Goal: Check status

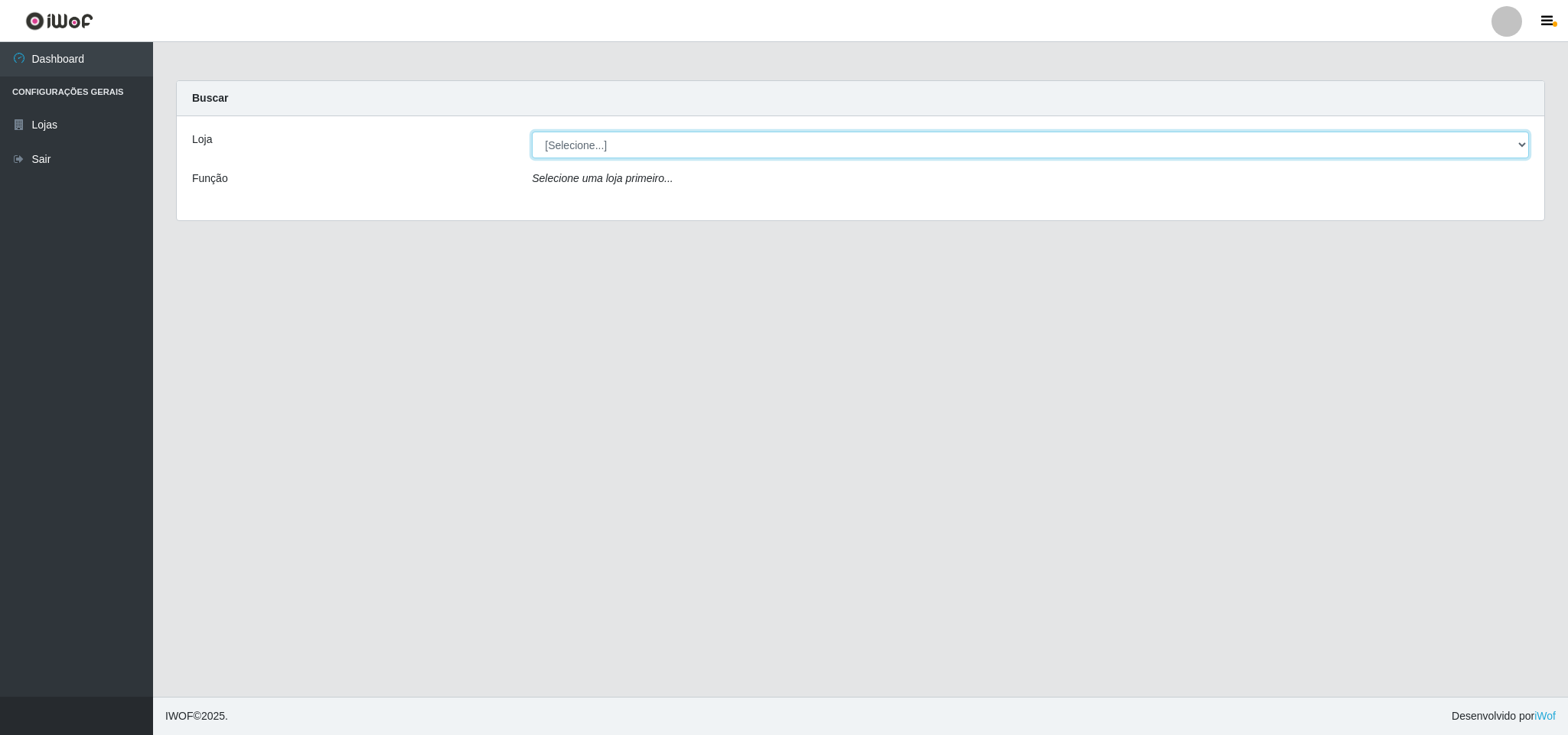
click at [1518, 145] on select "[Selecione...] Bemais Supermercados - B11 Manaíra" at bounding box center [1030, 145] width 997 height 27
select select "409"
click at [532, 132] on select "[Selecione...] Bemais Supermercados - B11 Manaíra" at bounding box center [1030, 145] width 997 height 27
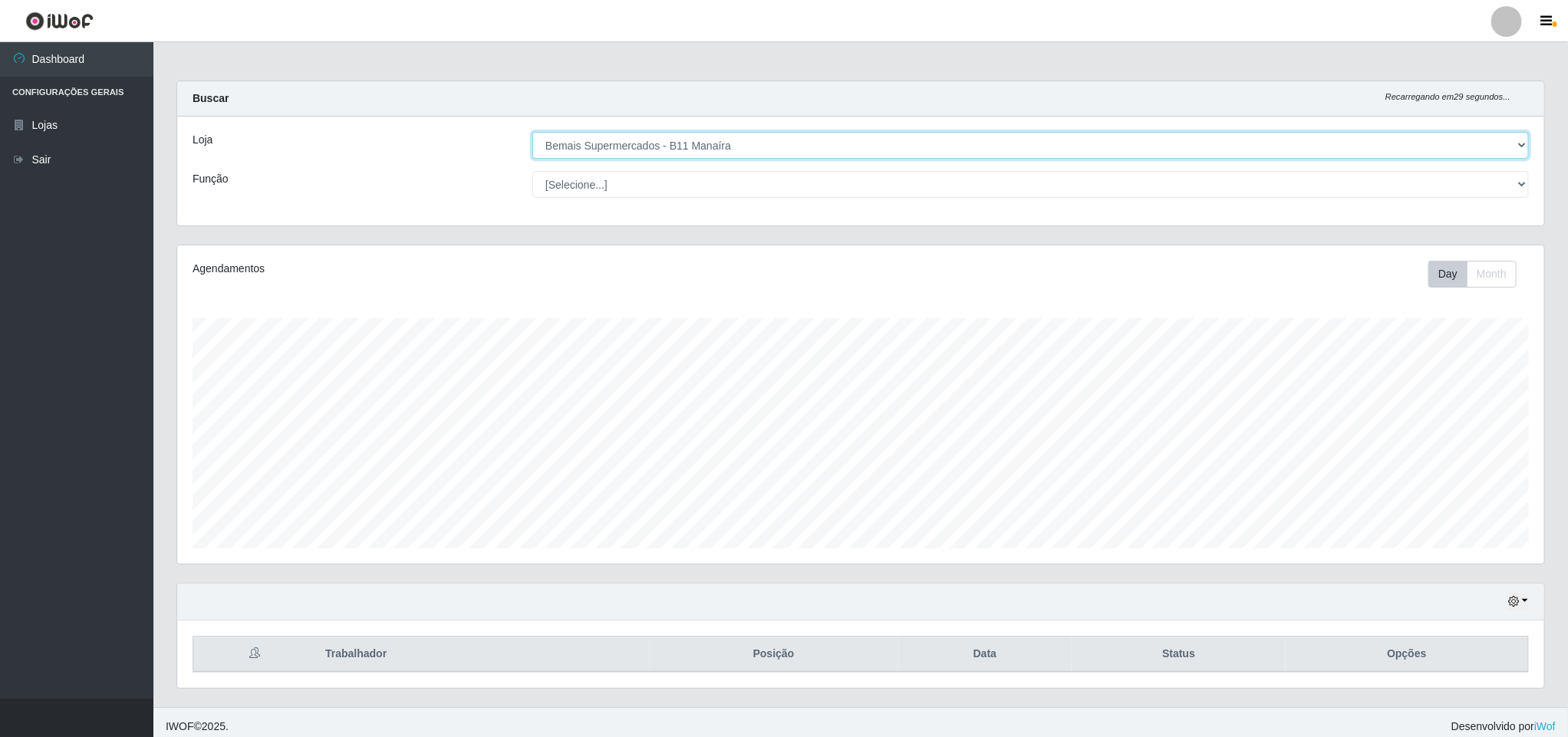
scroll to position [320, 1365]
click at [1532, 608] on div "Hoje 1 dia 3 dias 1 Semana Não encerrados" at bounding box center [861, 601] width 1367 height 36
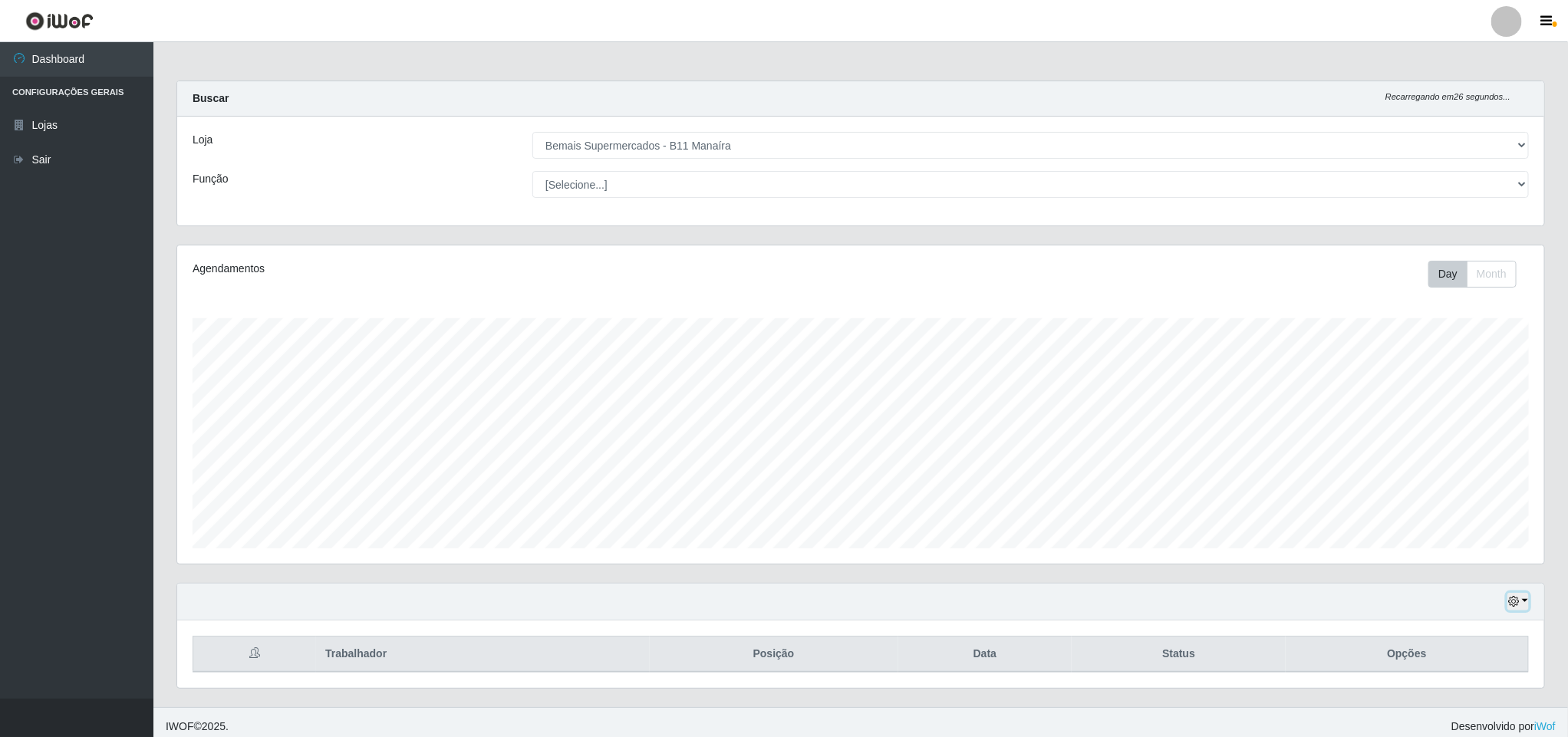
click at [1528, 597] on button "button" at bounding box center [1518, 601] width 21 height 18
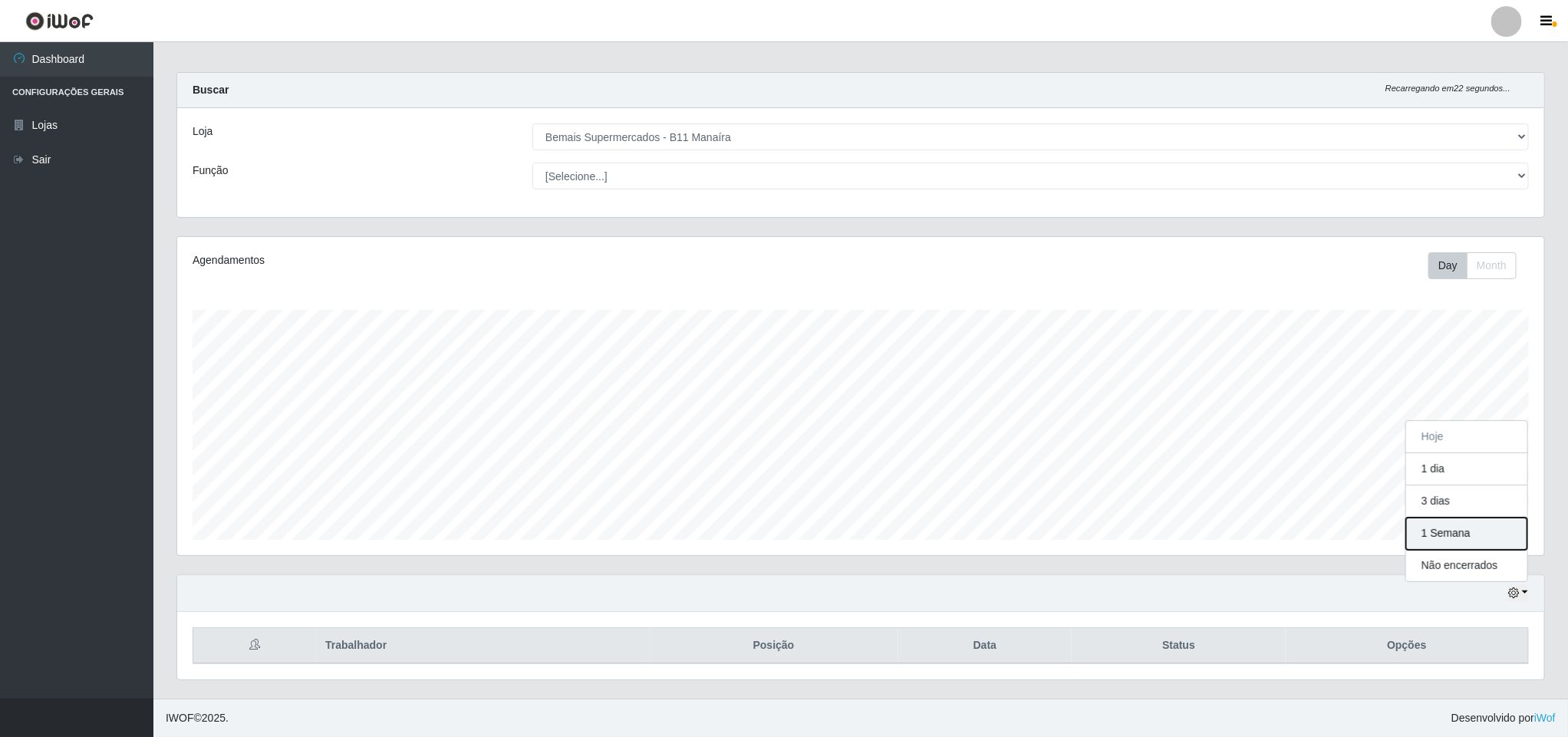
click at [1464, 539] on button "1 Semana" at bounding box center [1466, 534] width 121 height 32
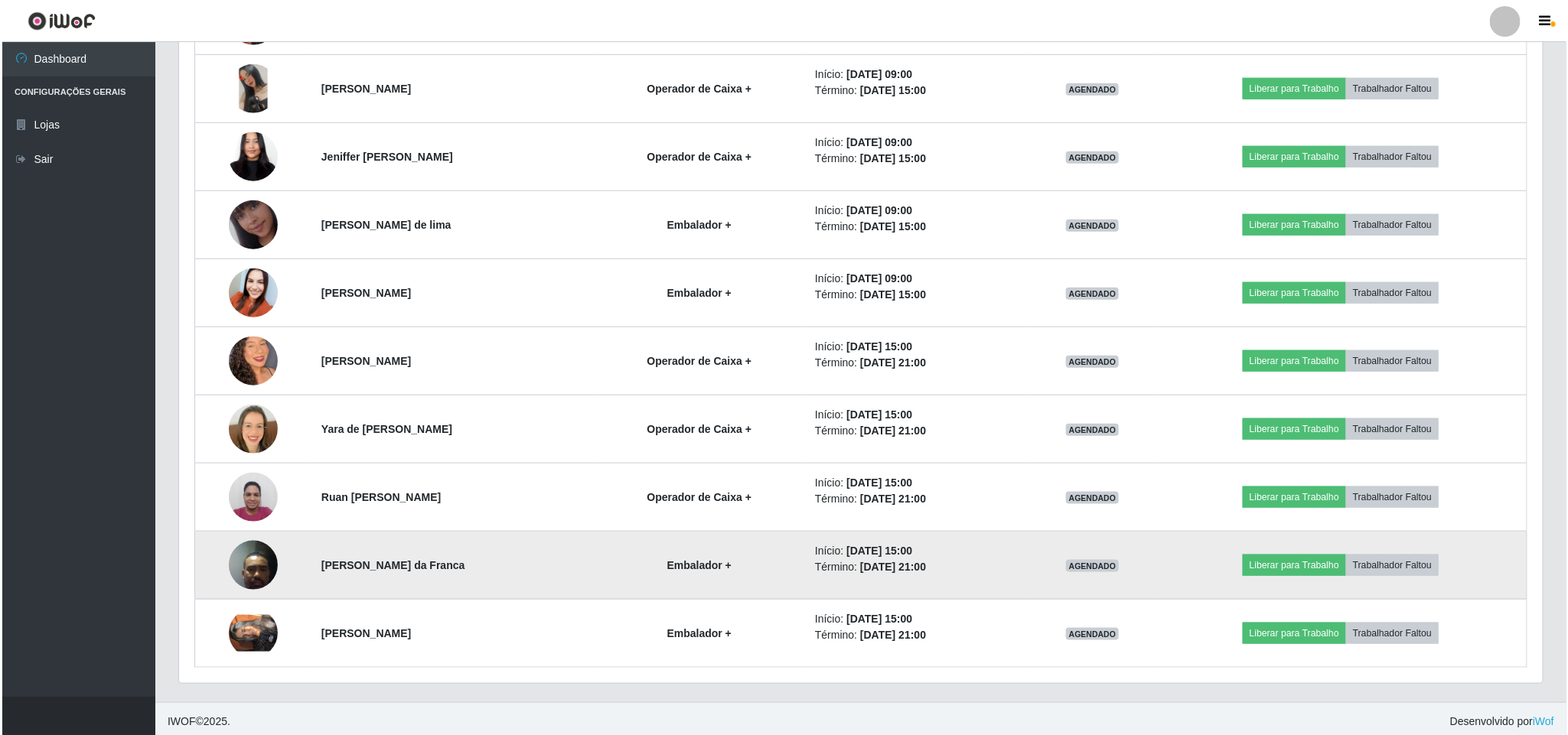
scroll to position [696, 0]
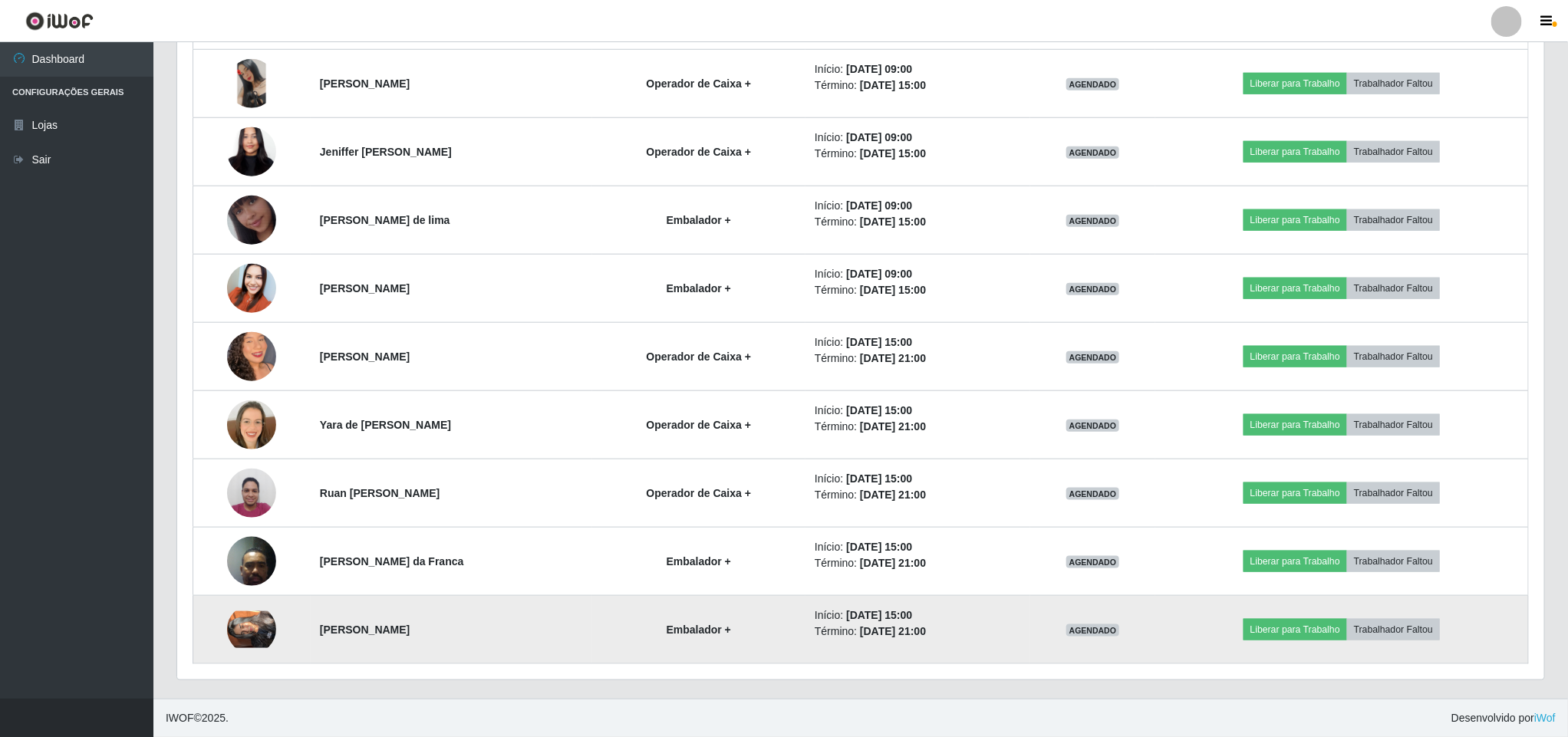
click at [240, 627] on img at bounding box center [252, 629] width 49 height 36
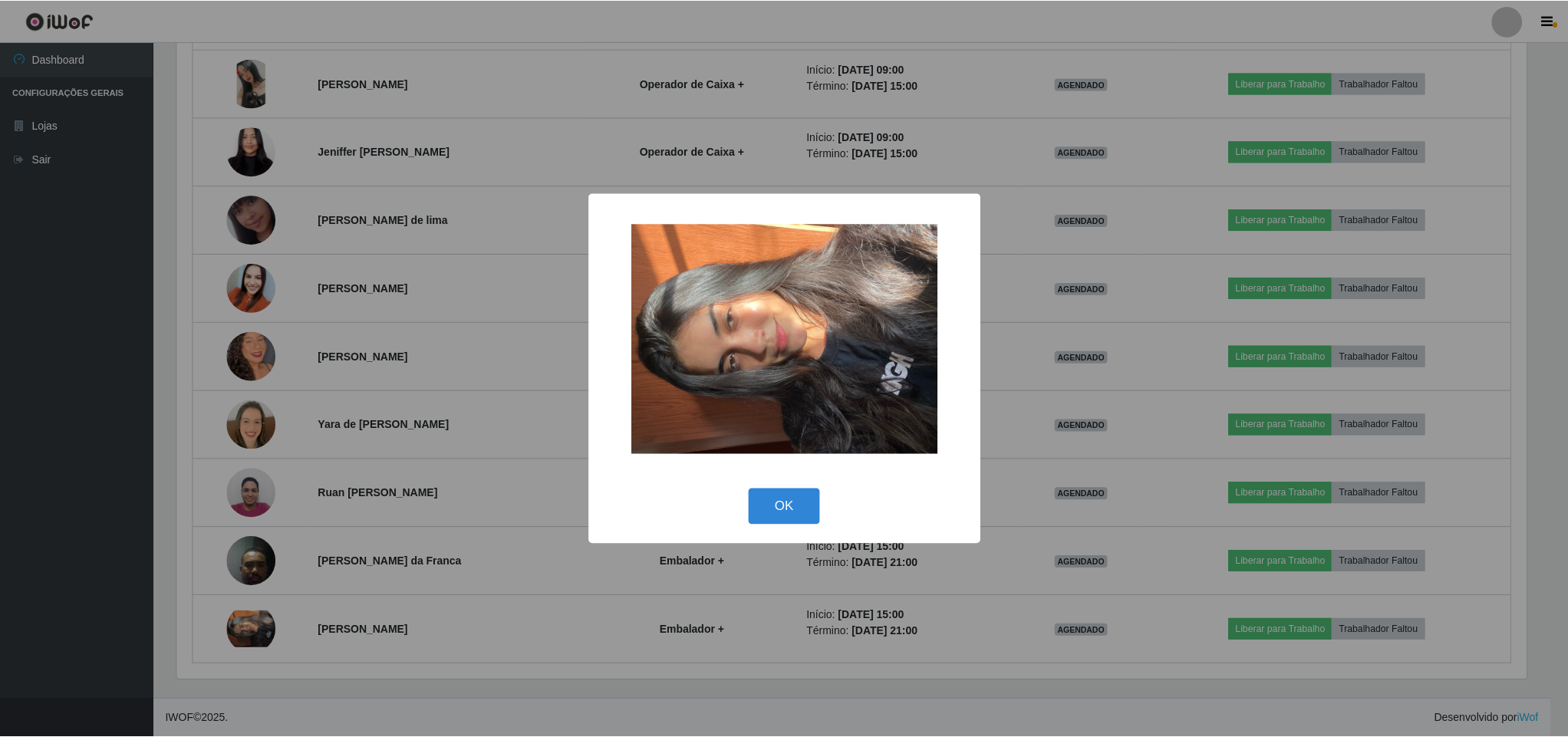
scroll to position [320, 1353]
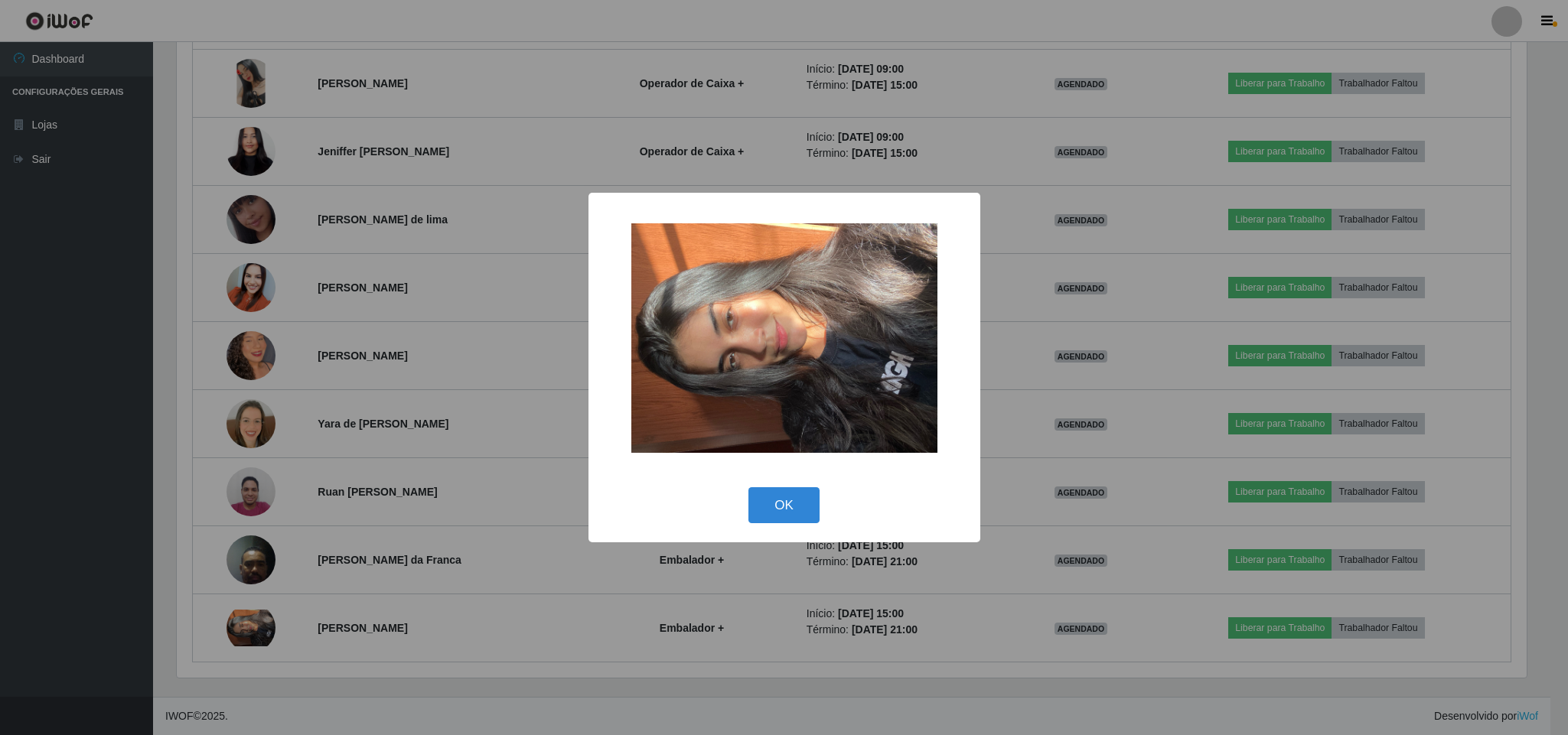
click at [58, 437] on div "× OK Cancel" at bounding box center [784, 367] width 1568 height 735
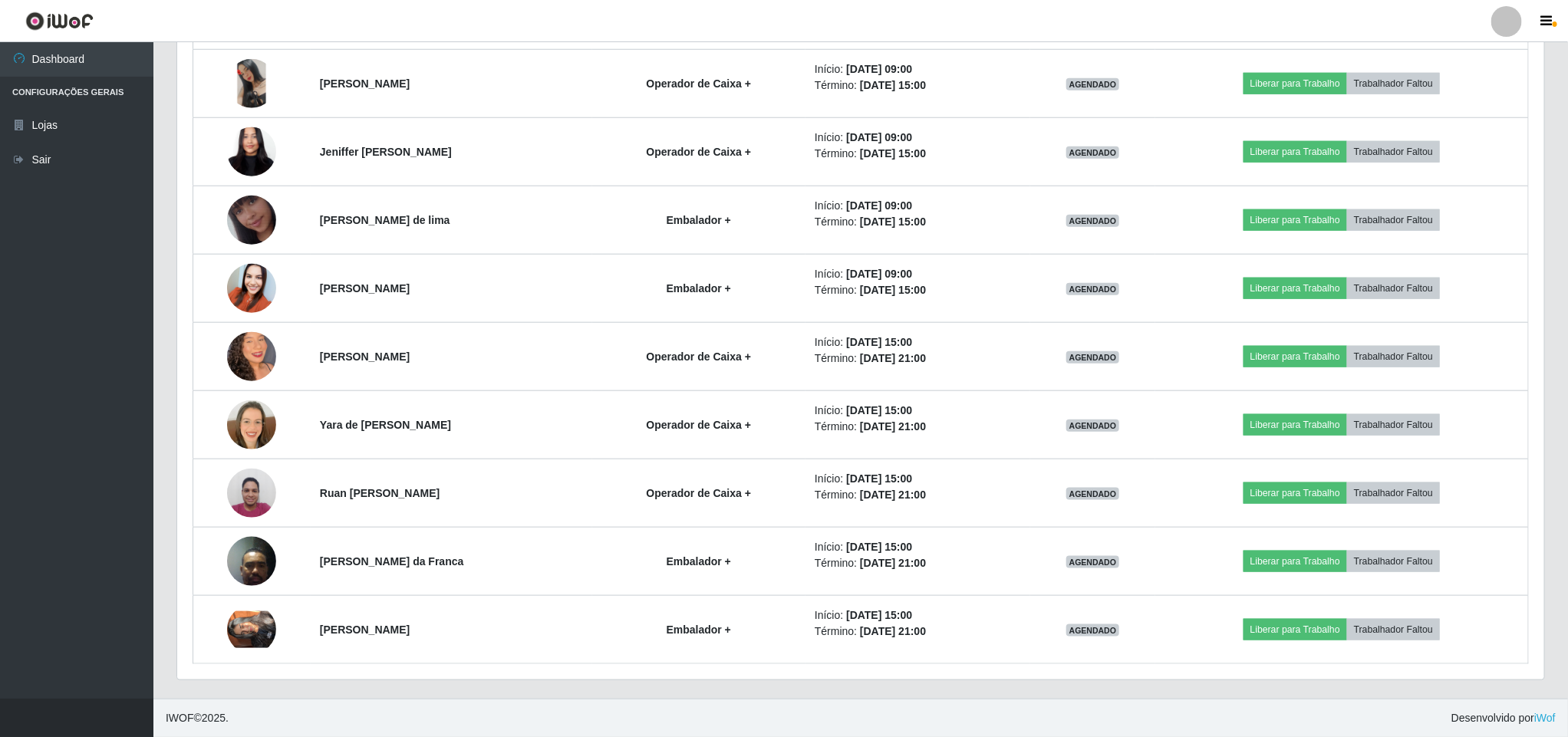
scroll to position [320, 1365]
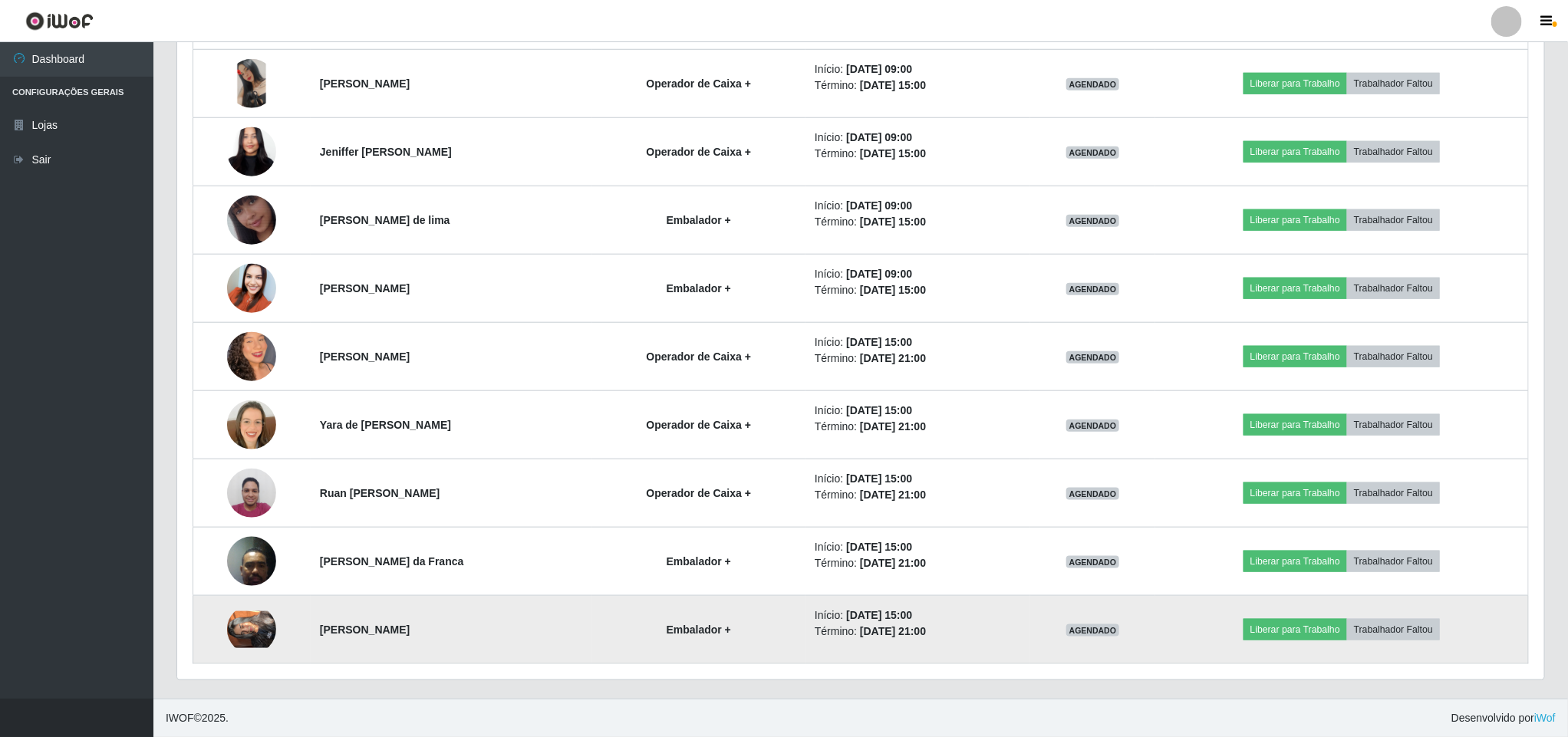
click at [246, 631] on img at bounding box center [252, 629] width 49 height 36
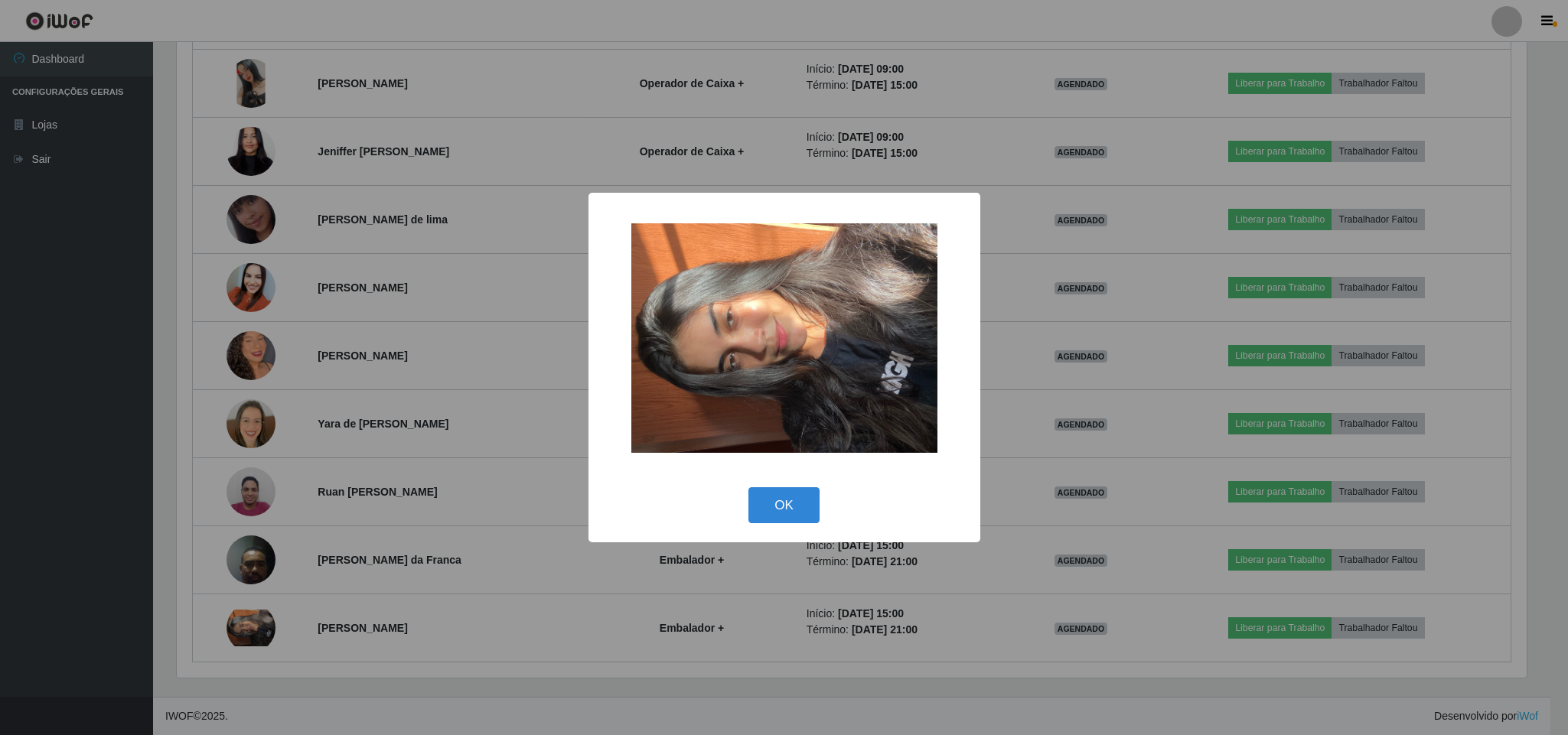
click at [56, 460] on div "× OK Cancel" at bounding box center [784, 367] width 1568 height 735
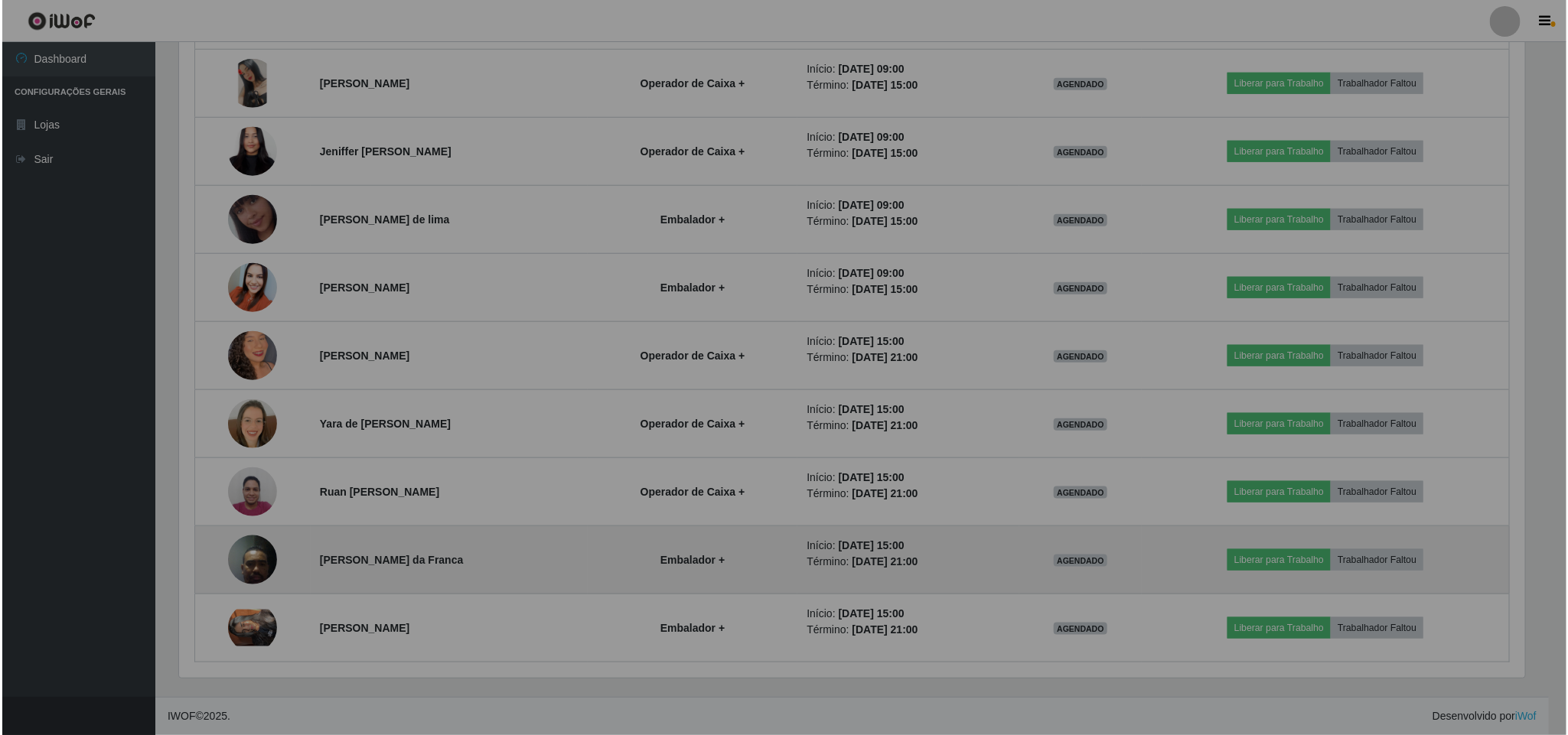
scroll to position [319, 1362]
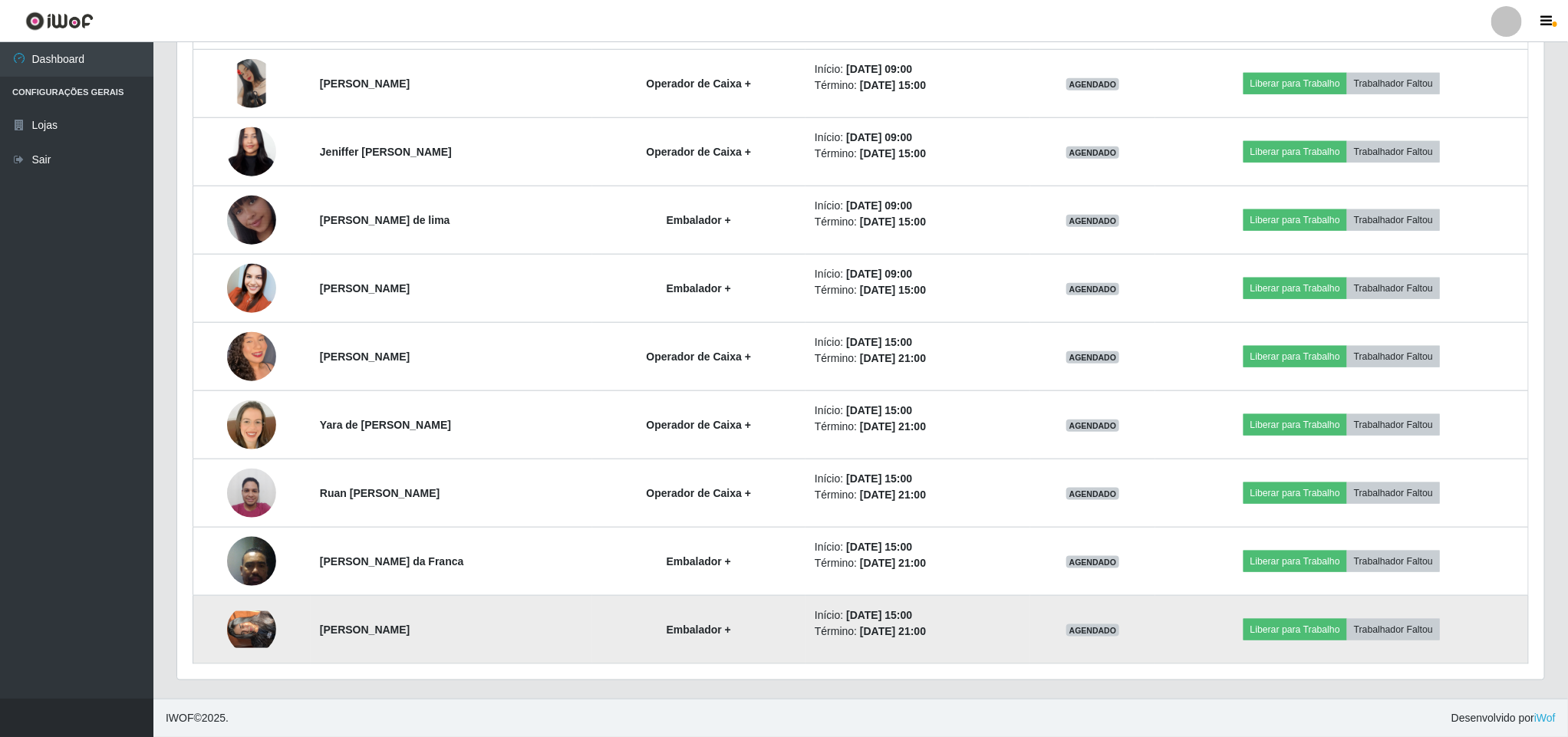
click at [249, 638] on img at bounding box center [252, 629] width 49 height 36
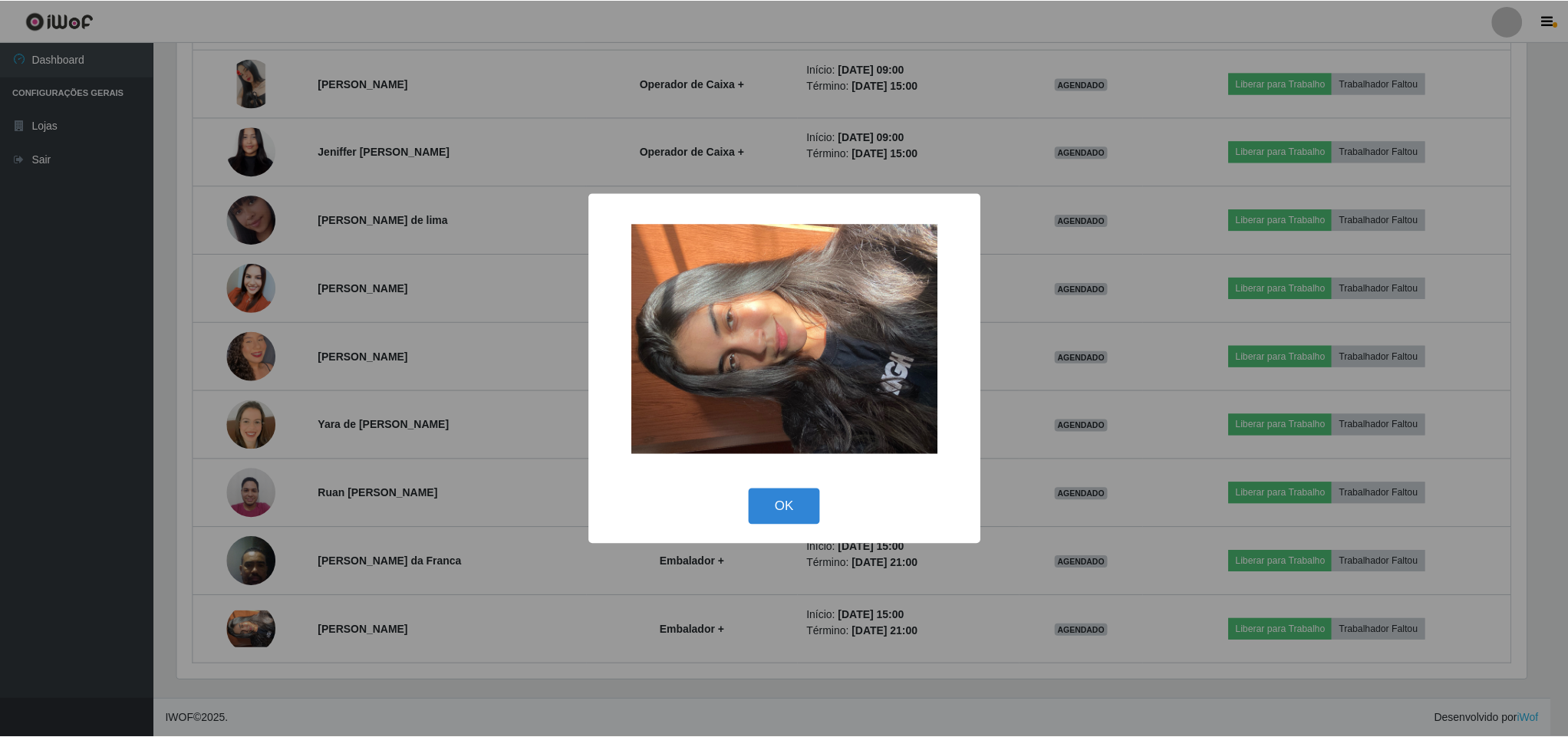
scroll to position [320, 1353]
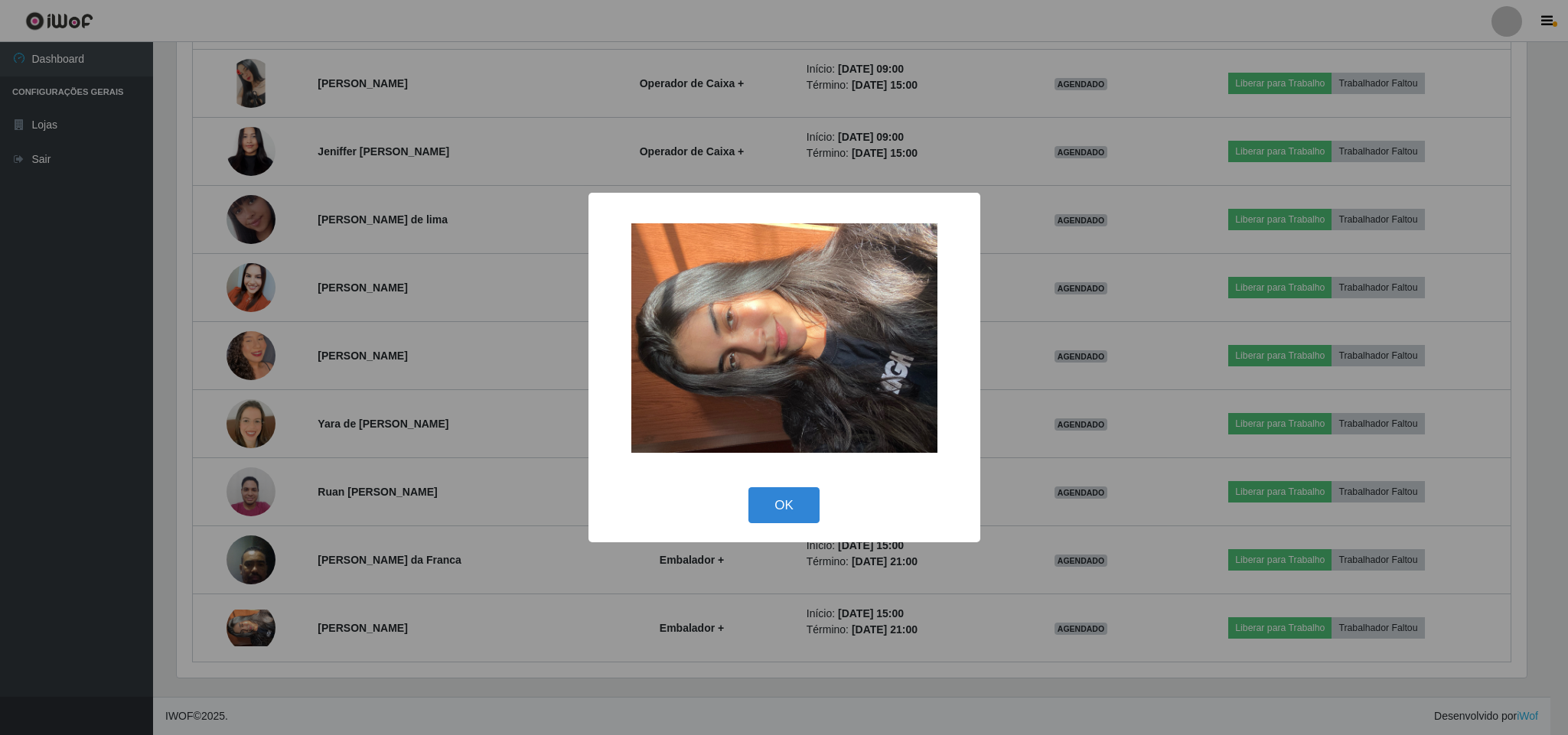
click at [124, 524] on div "× OK Cancel" at bounding box center [784, 367] width 1568 height 735
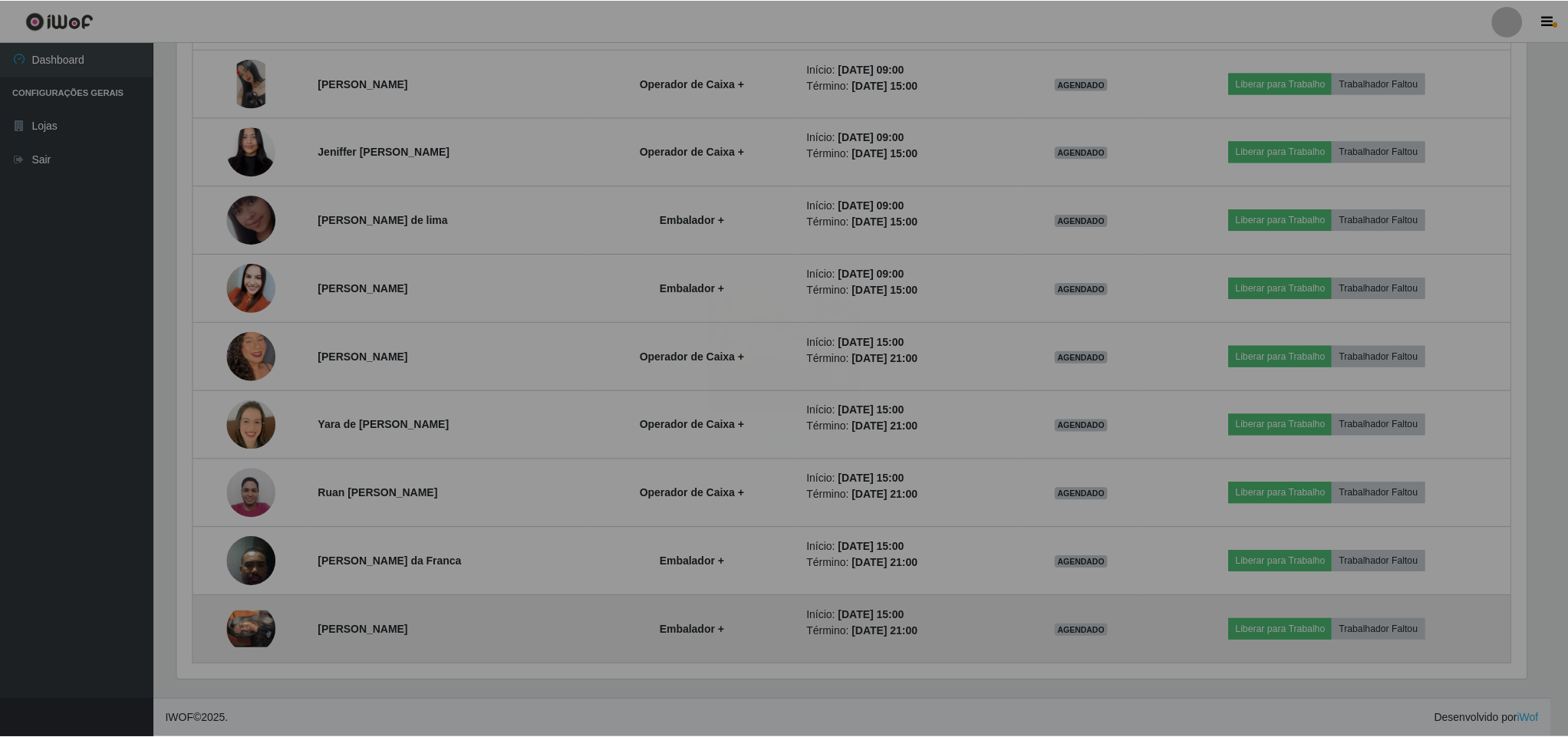
scroll to position [320, 1365]
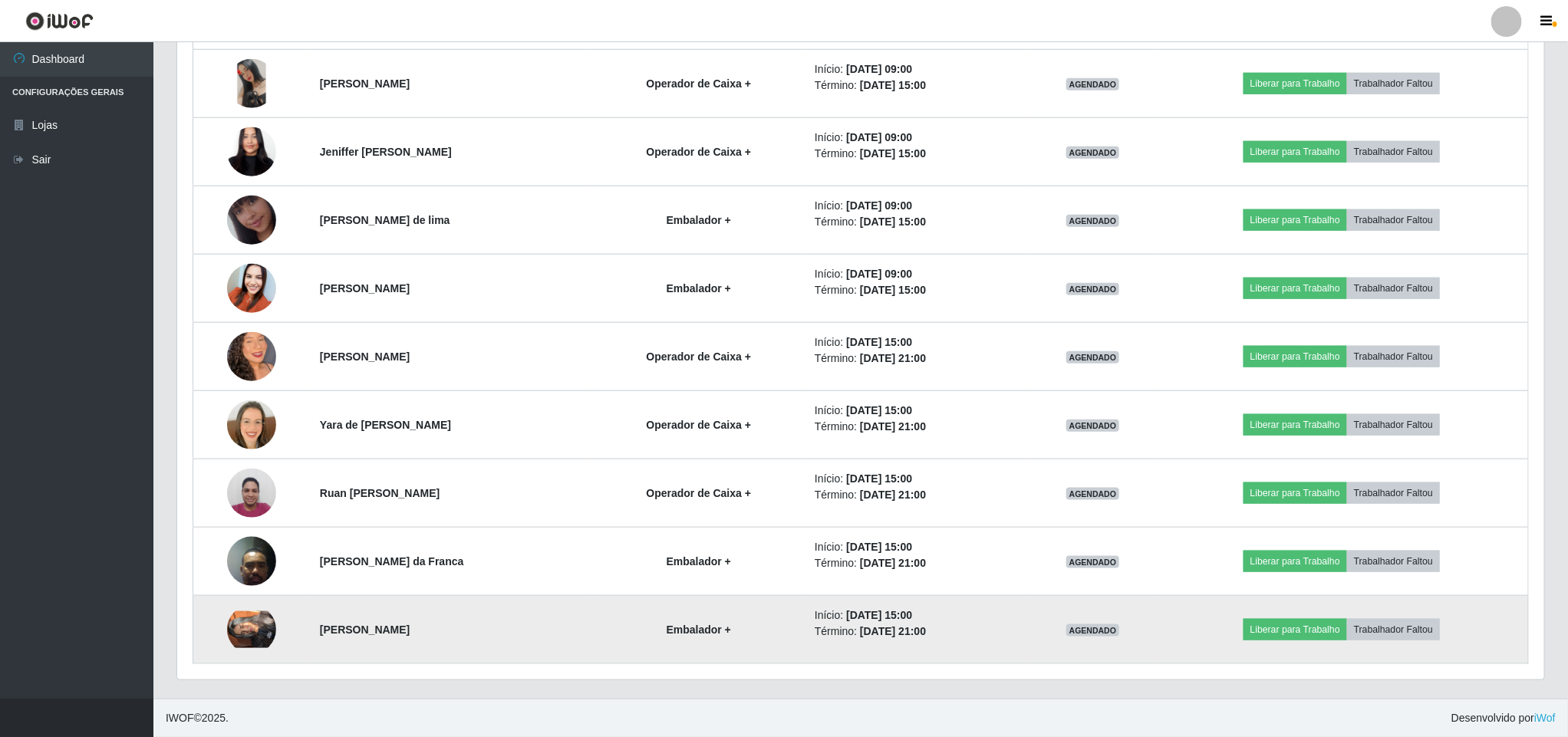
click at [233, 612] on img at bounding box center [252, 629] width 49 height 36
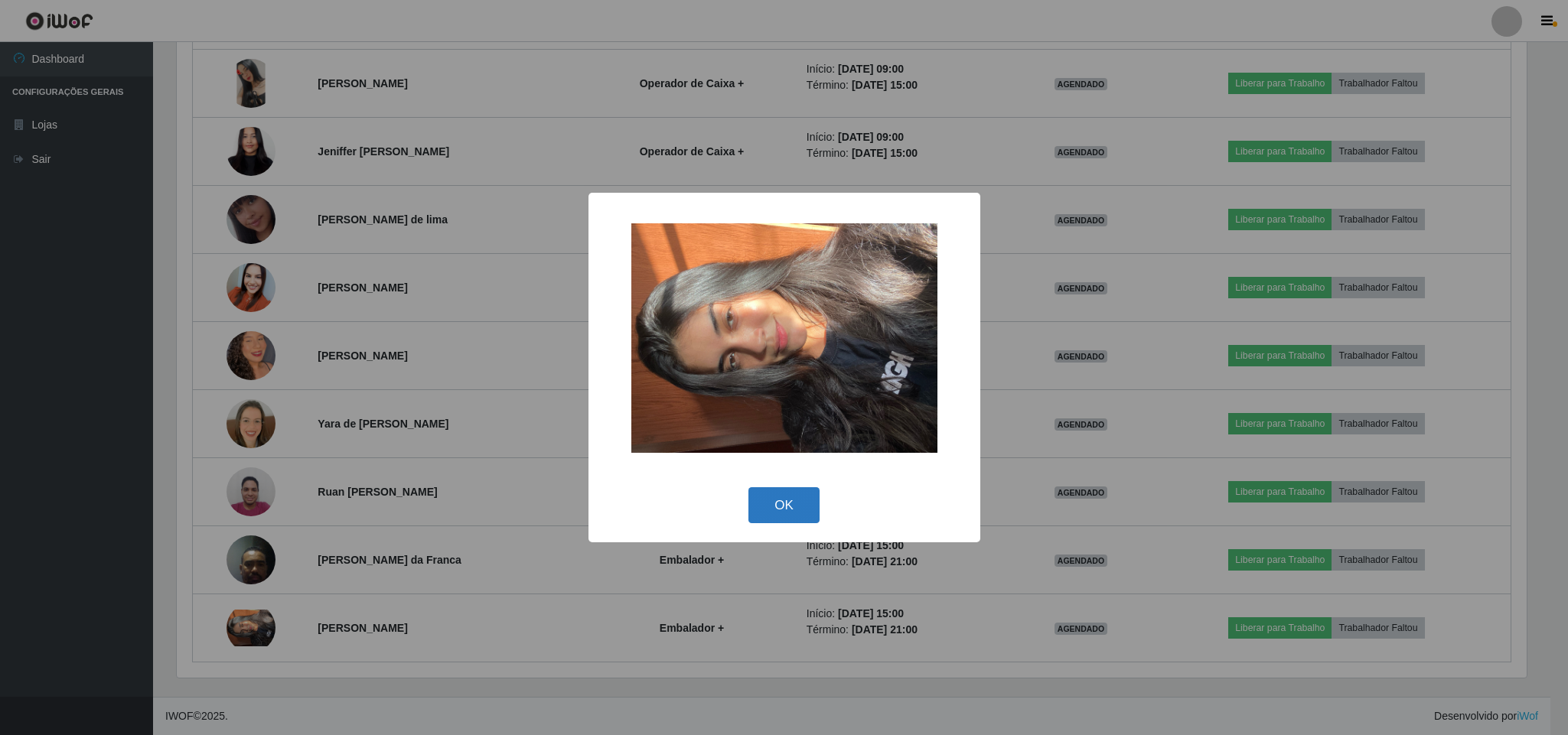
click at [790, 494] on button "OK" at bounding box center [784, 505] width 71 height 36
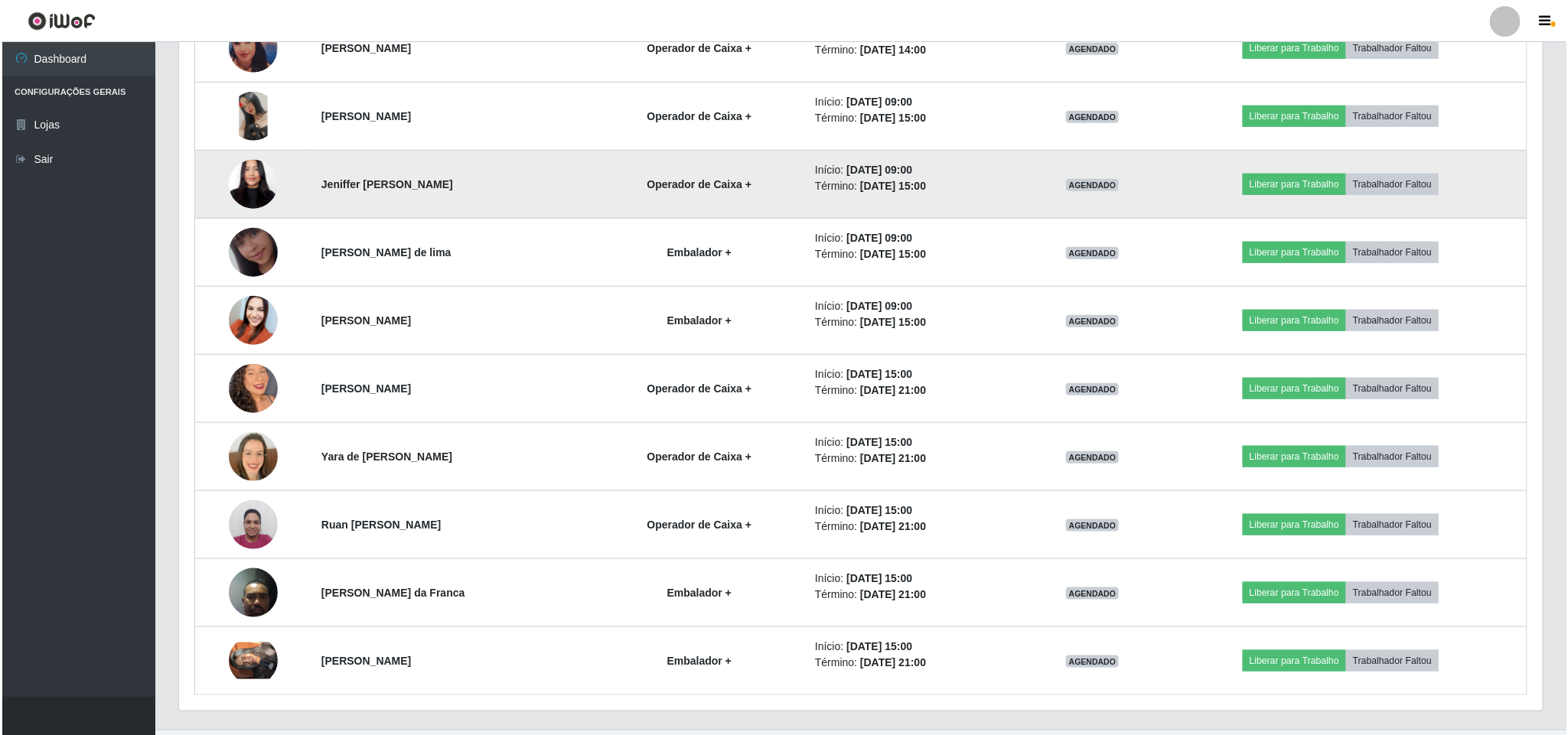
scroll to position [696, 0]
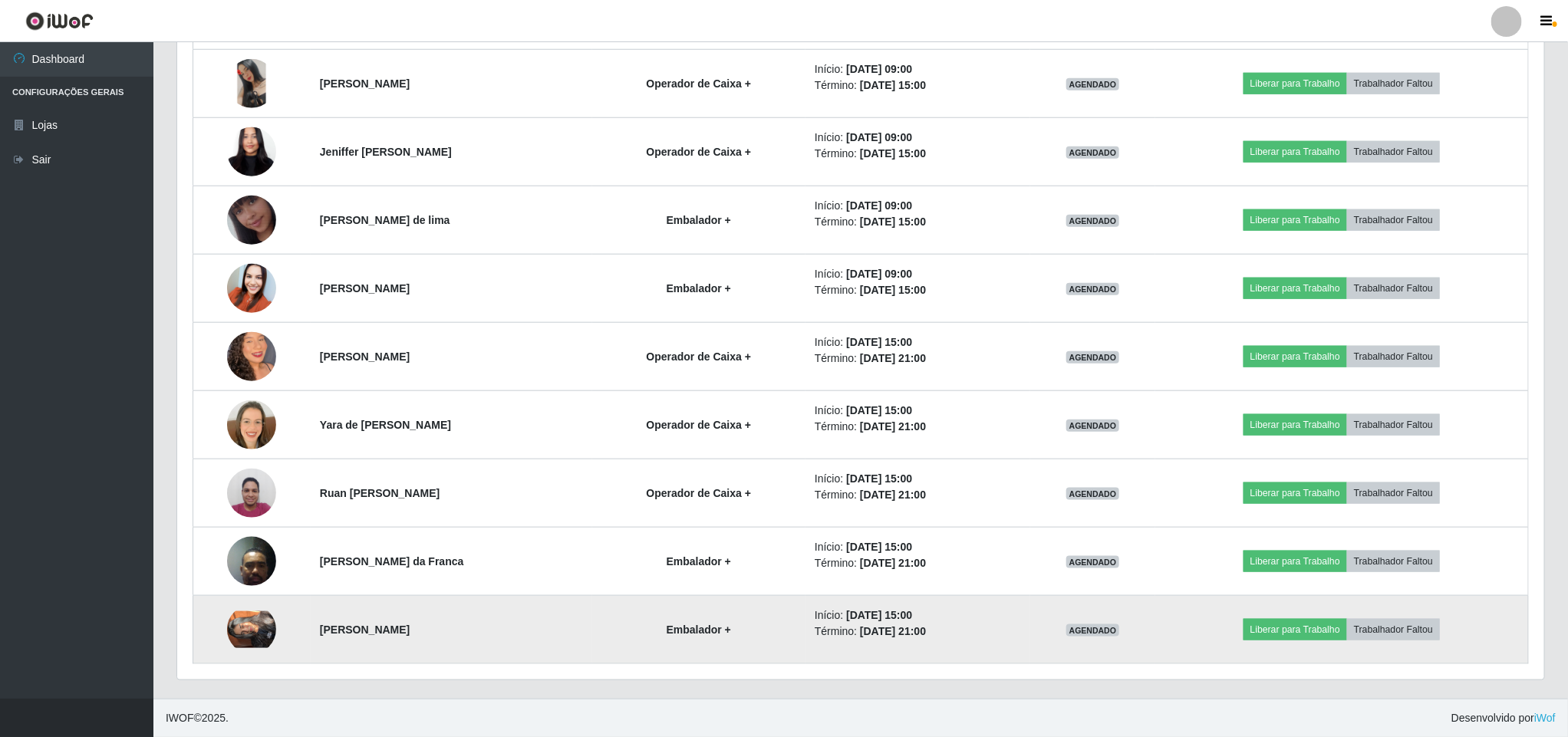
click at [252, 623] on img at bounding box center [252, 629] width 49 height 36
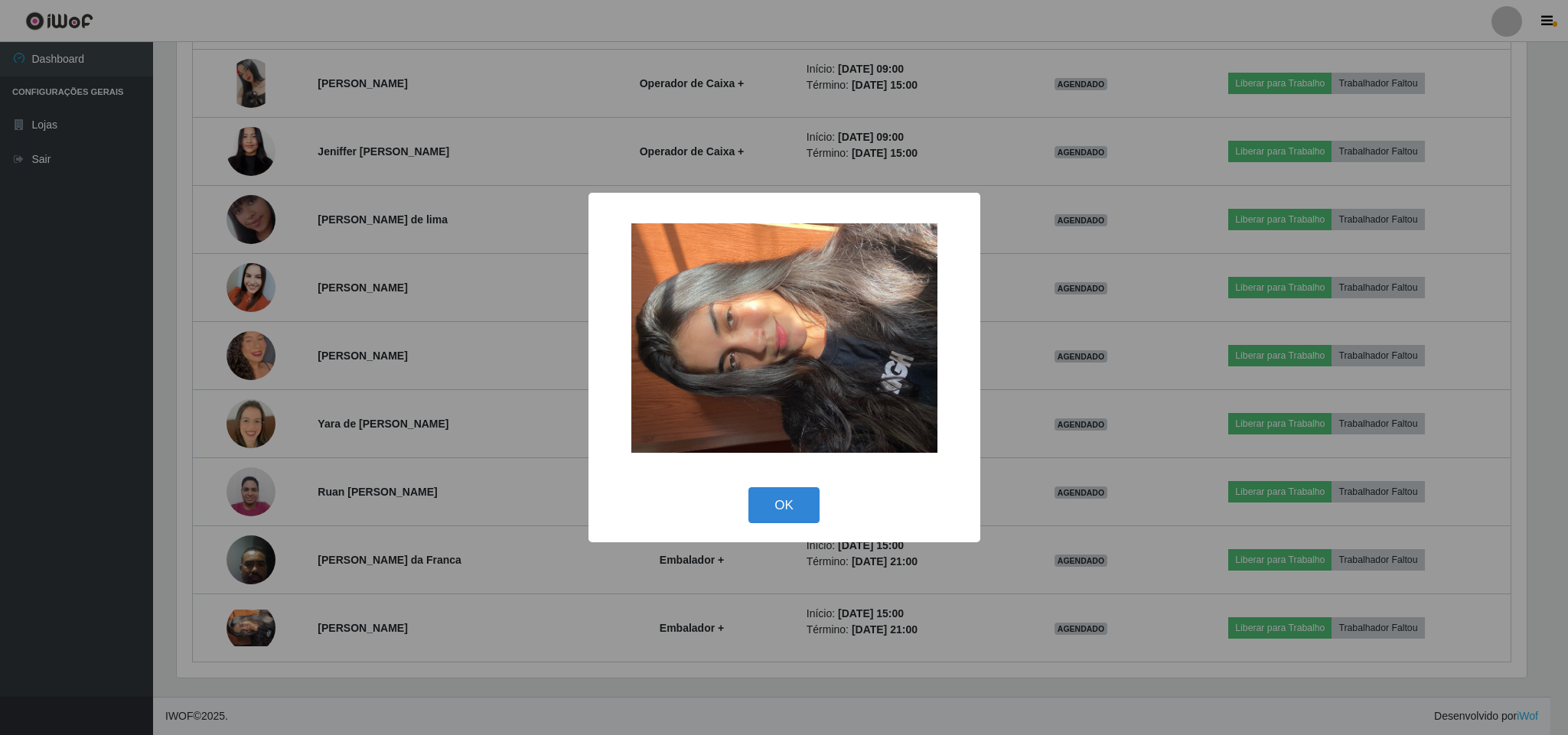
click at [132, 502] on div "× OK Cancel" at bounding box center [784, 367] width 1568 height 735
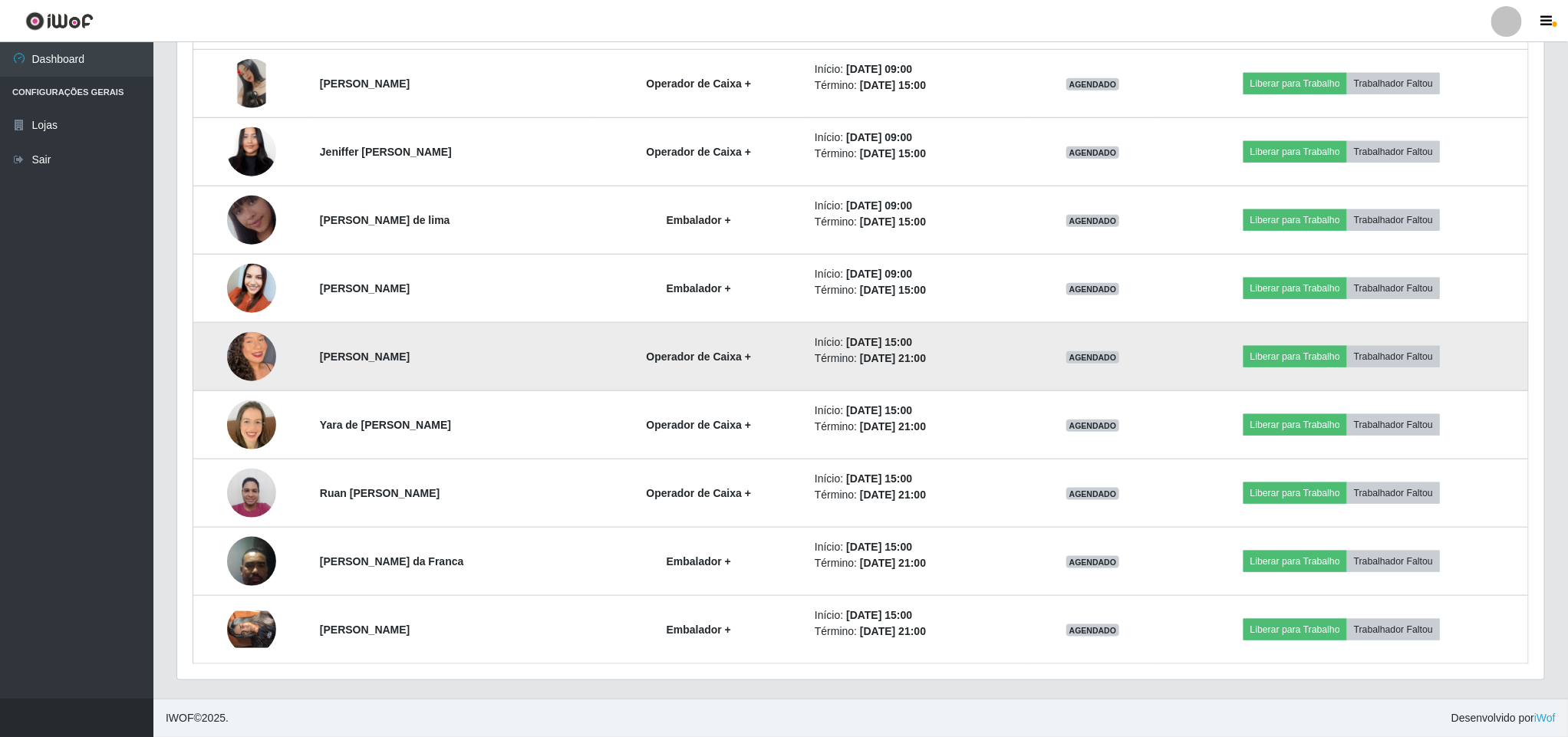
scroll to position [320, 1365]
